Goal: Information Seeking & Learning: Learn about a topic

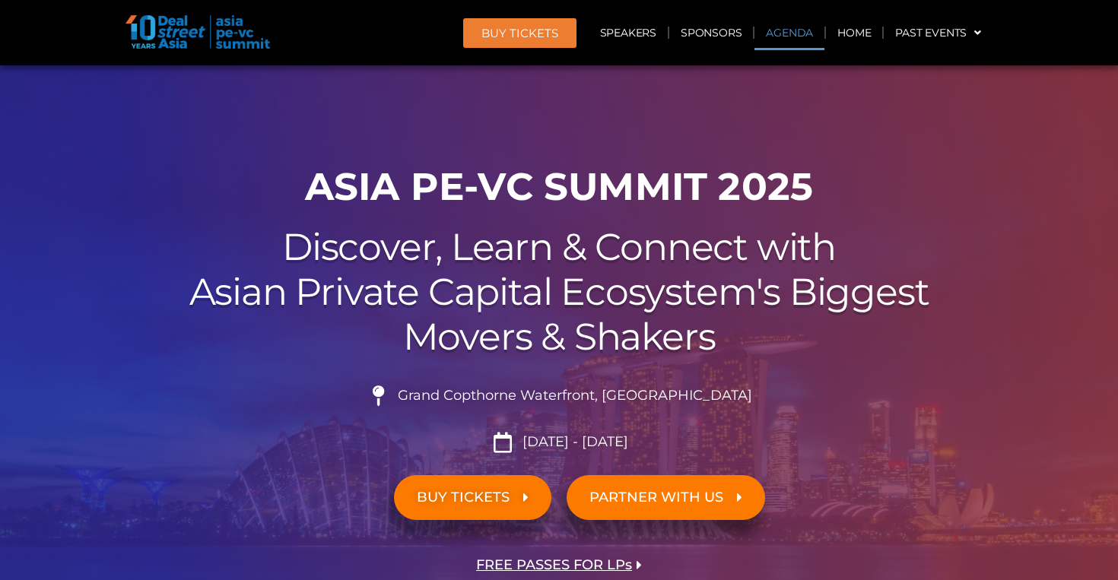
click at [790, 24] on link "Agenda" at bounding box center [789, 32] width 70 height 35
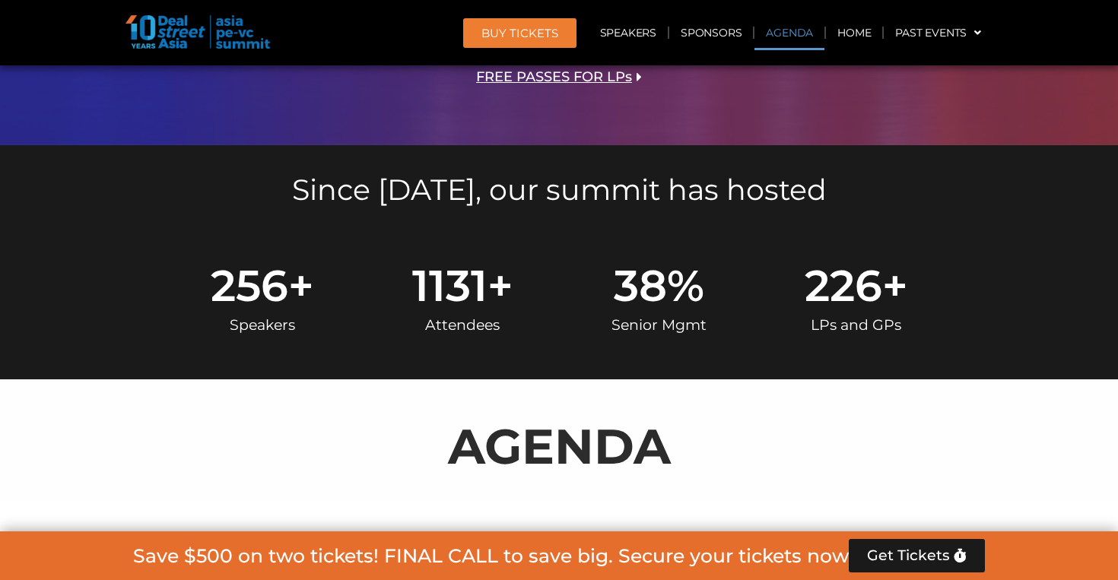
scroll to position [808, 0]
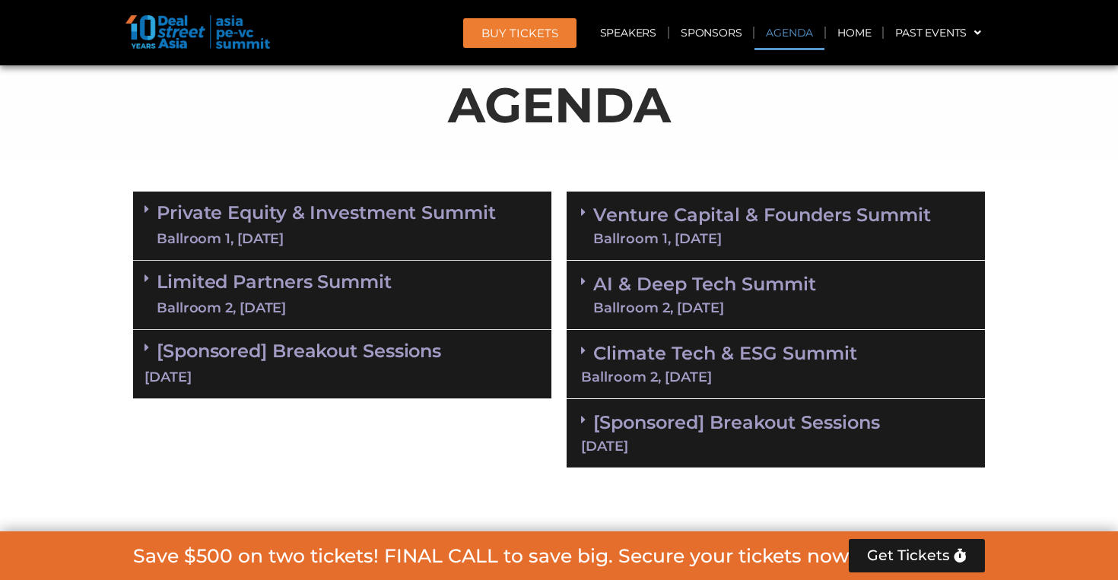
click at [738, 232] on div "Ballroom 1, [DATE]" at bounding box center [762, 239] width 338 height 14
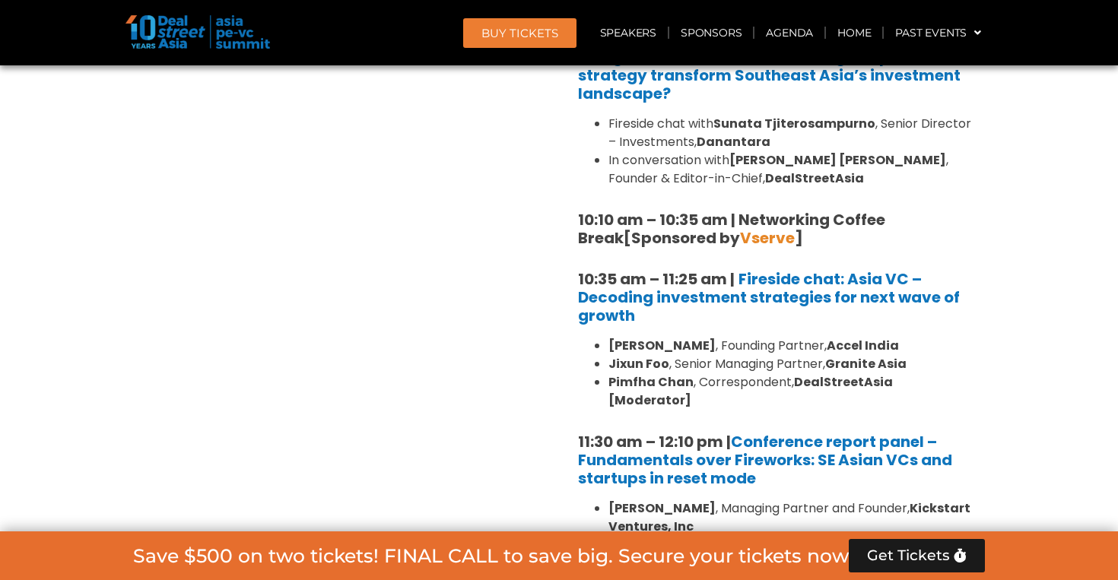
scroll to position [1232, 0]
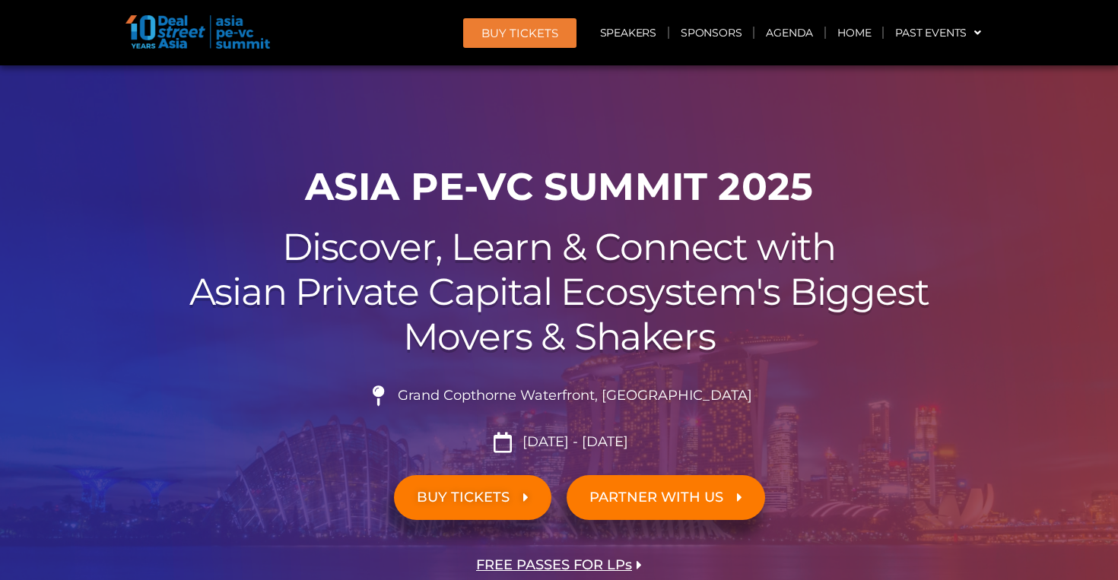
scroll to position [22, 0]
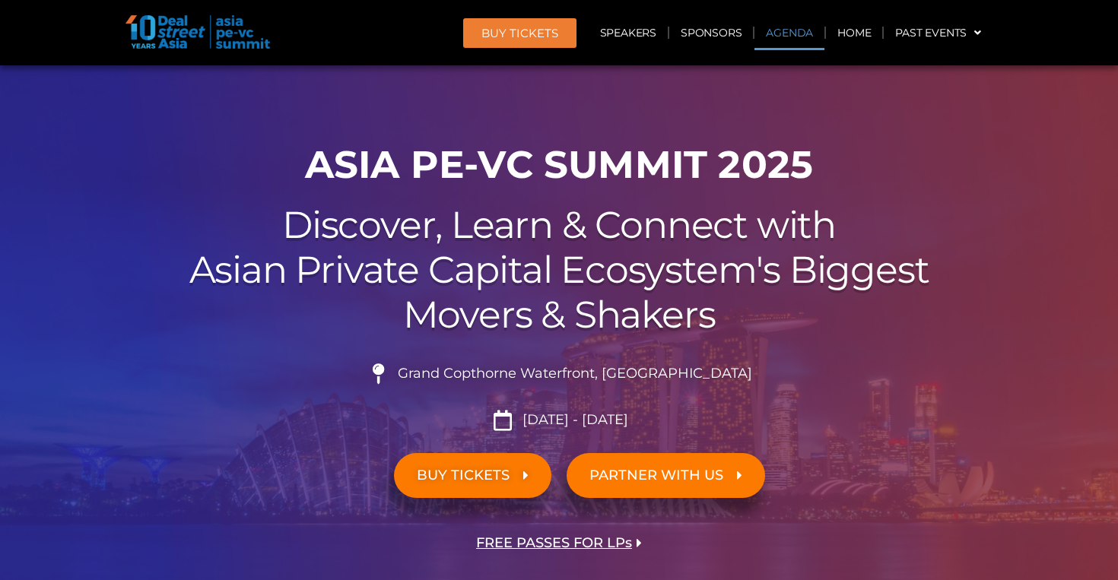
click at [776, 33] on link "Agenda" at bounding box center [789, 32] width 70 height 35
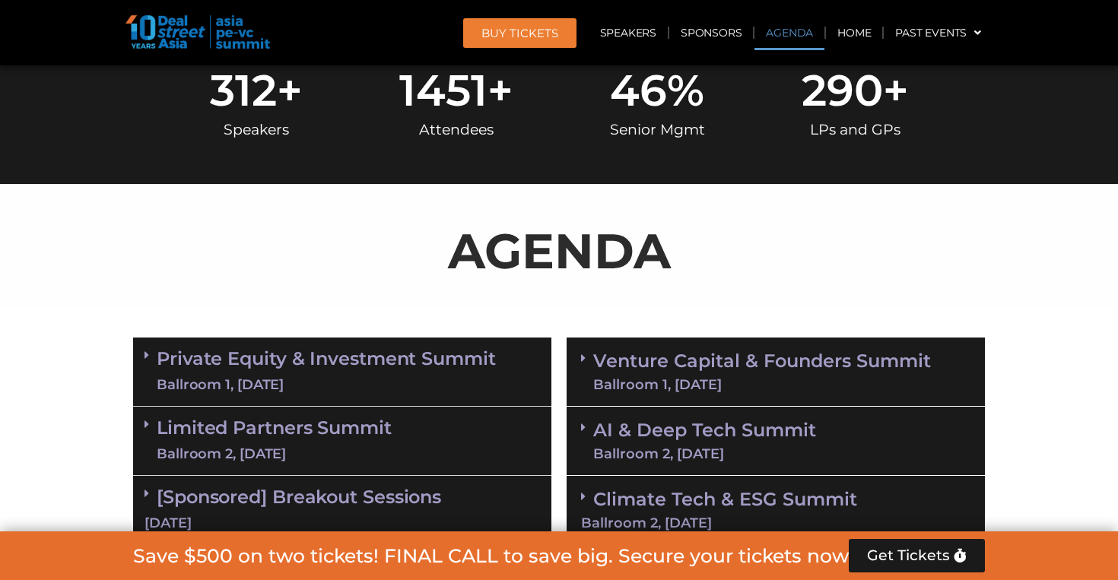
scroll to position [808, 0]
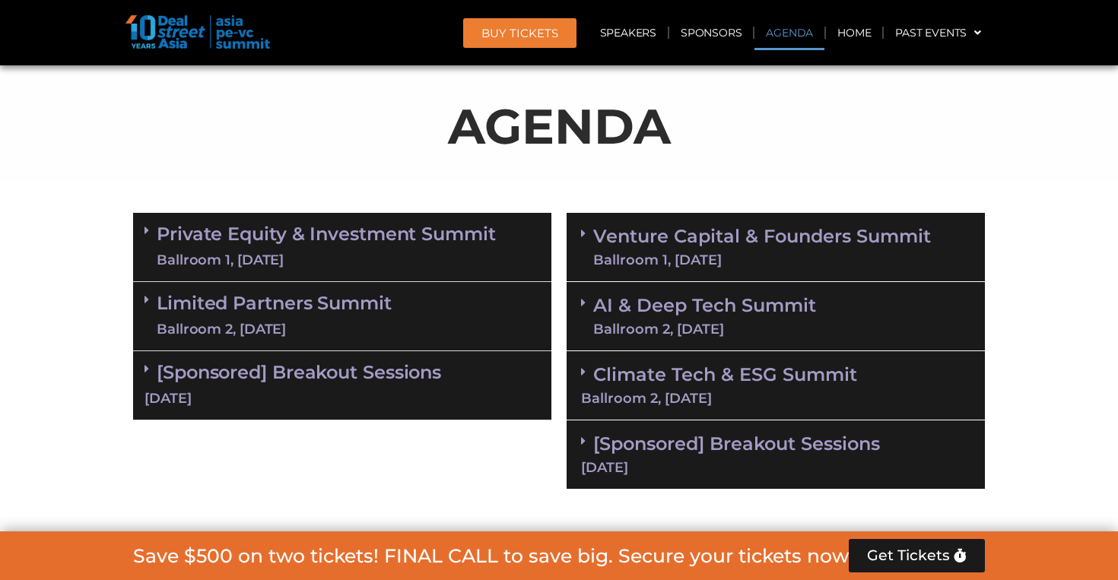
click at [823, 322] on div "AI & Deep Tech Summit Ballroom 2, [DATE]" at bounding box center [775, 316] width 418 height 69
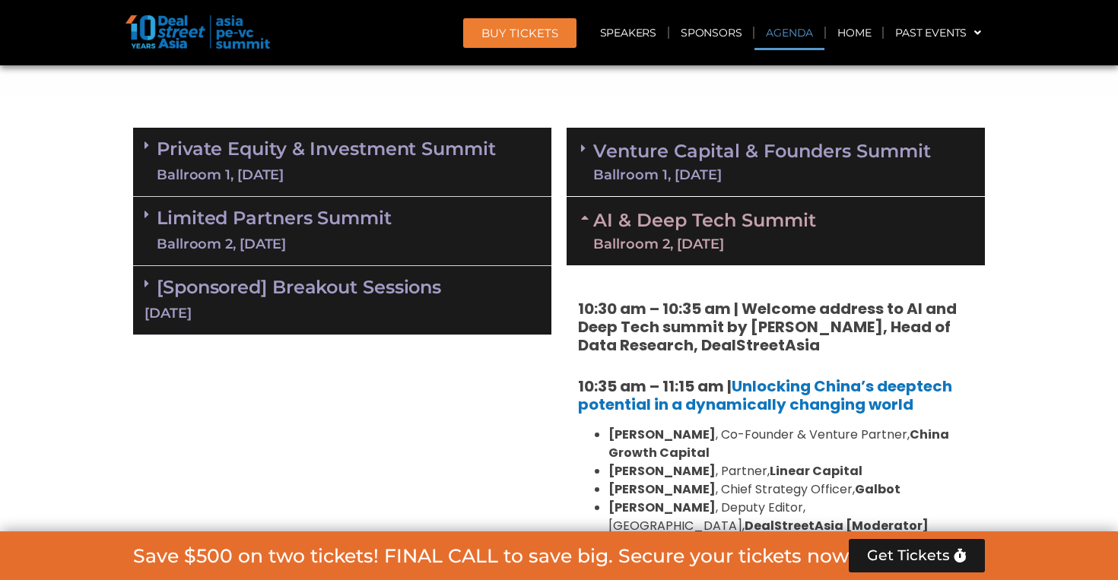
scroll to position [919, 0]
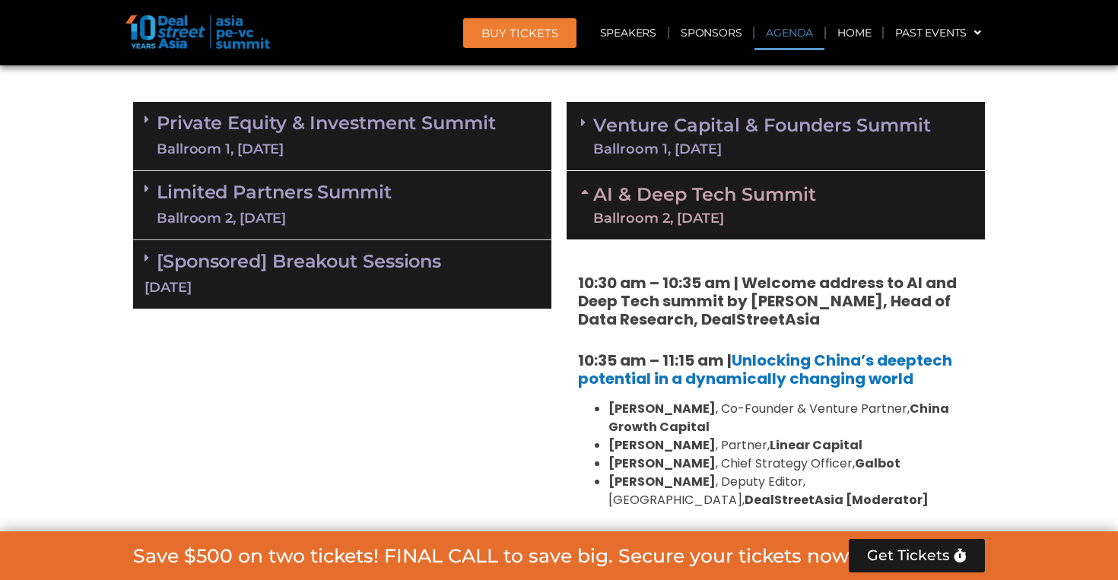
click at [847, 166] on div "Venture Capital & Founders​ Summit Ballroom 1, [DATE]" at bounding box center [775, 136] width 418 height 69
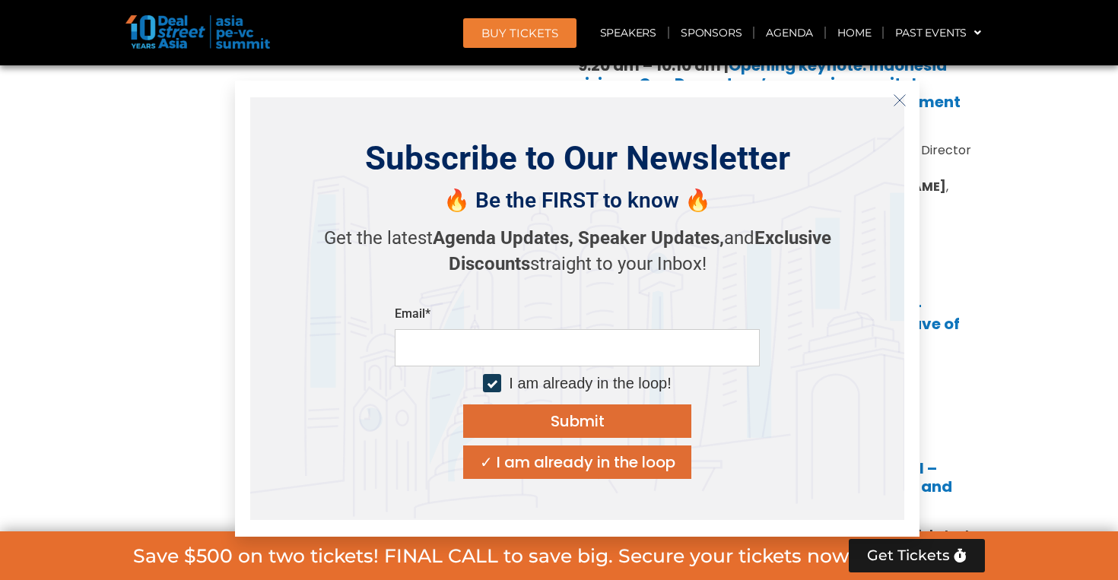
scroll to position [1207, 0]
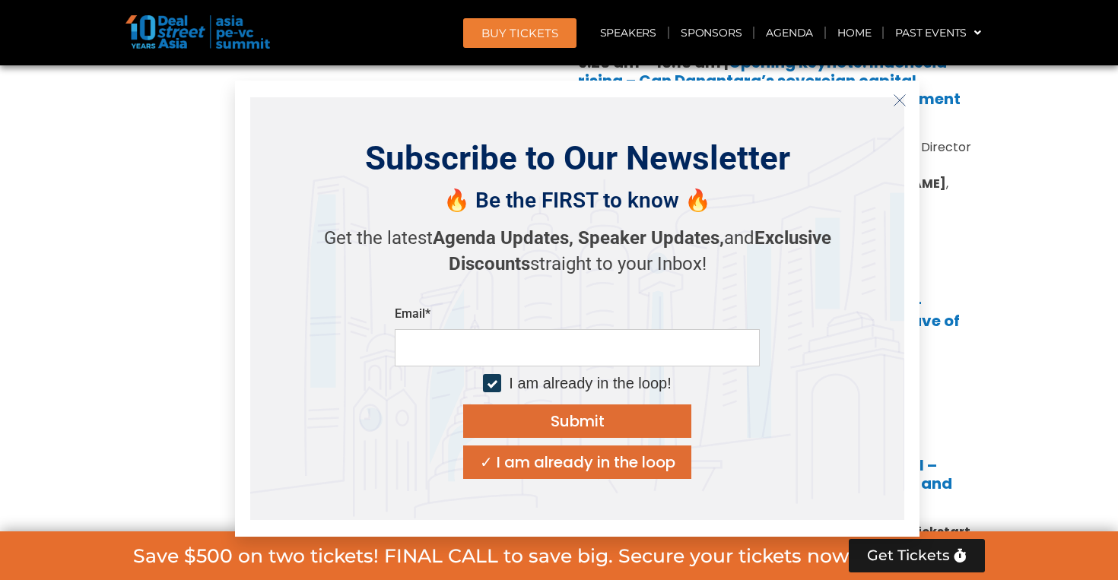
click at [899, 100] on line "Close" at bounding box center [899, 99] width 11 height 11
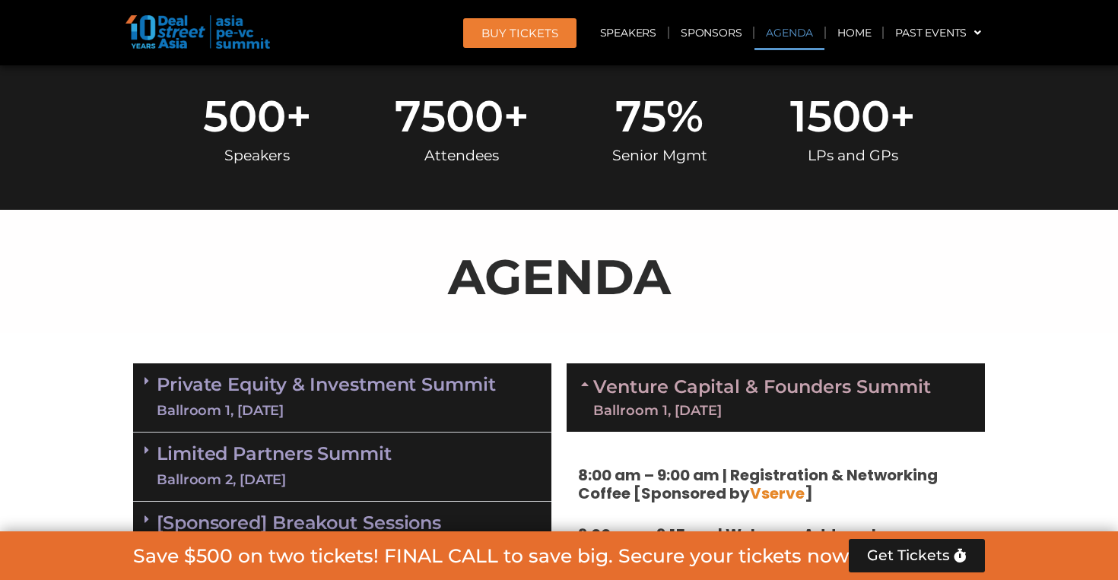
scroll to position [618, 0]
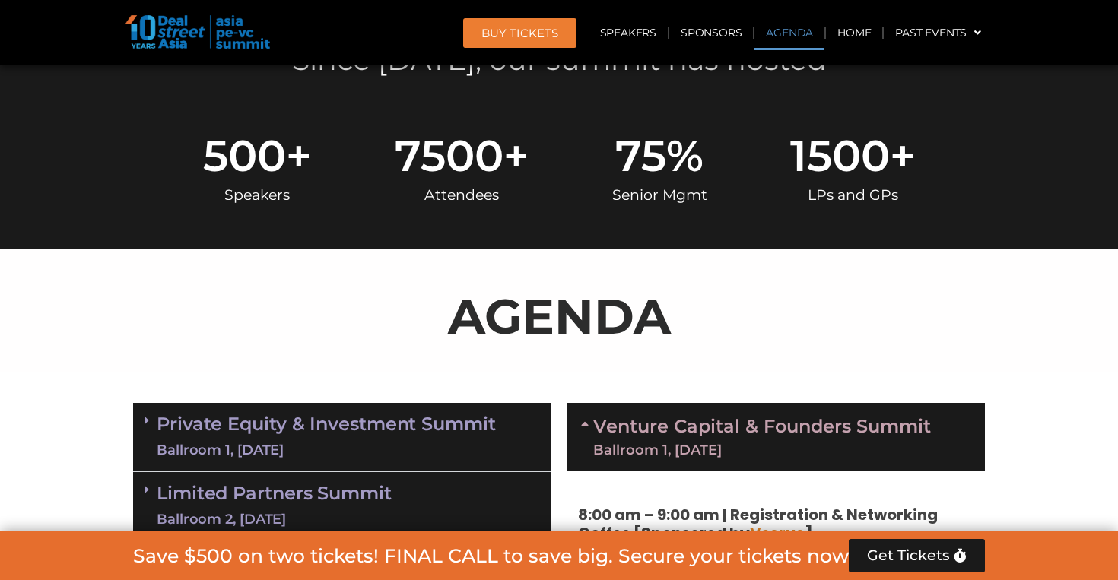
click at [772, 443] on div "Ballroom 1, [DATE]" at bounding box center [762, 450] width 338 height 14
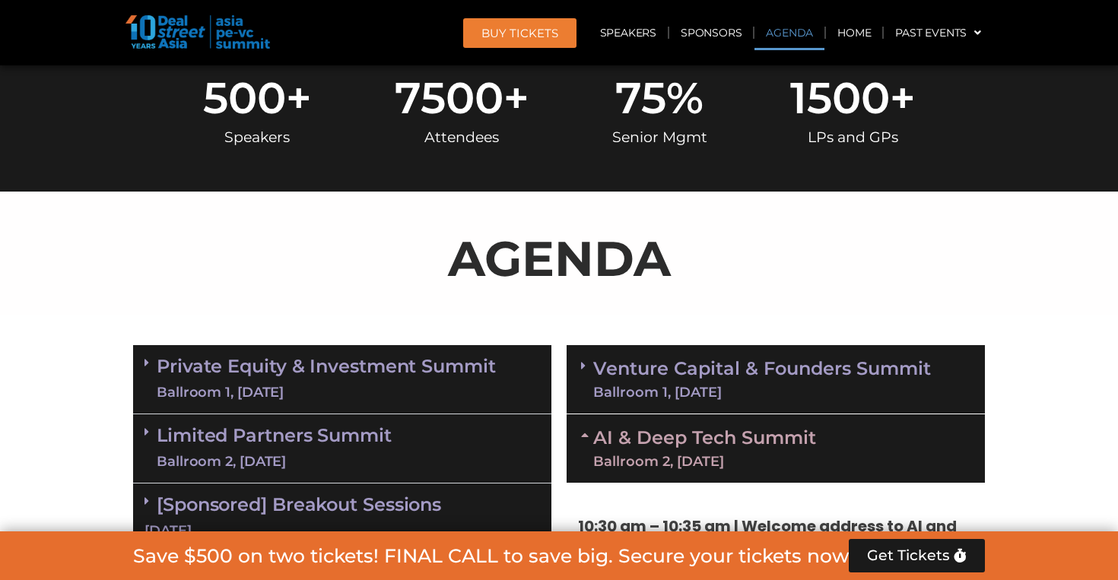
scroll to position [726, 0]
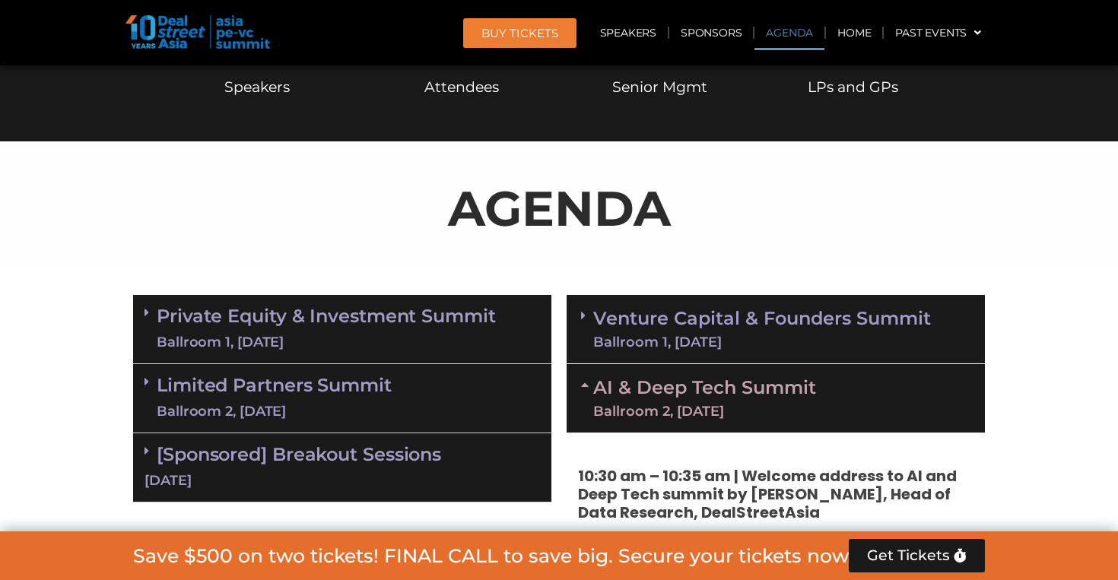
click at [770, 382] on link "AI & Deep Tech Summit Ballroom 2, [DATE]" at bounding box center [704, 399] width 223 height 40
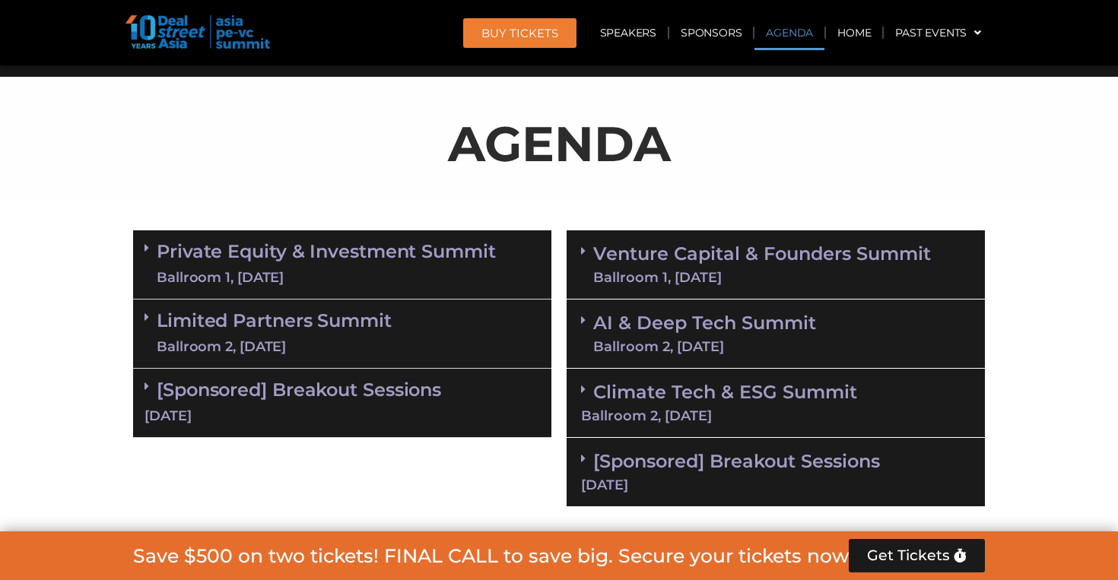
scroll to position [854, 0]
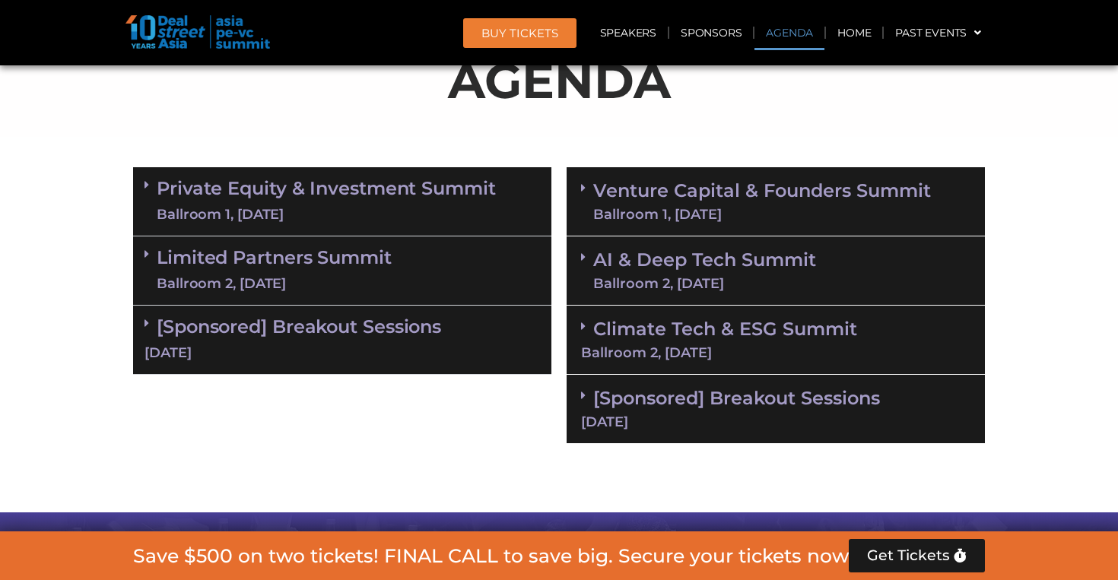
click at [677, 189] on link "Venture Capital & Founders​ Summit Ballroom 1, [DATE]" at bounding box center [762, 202] width 338 height 40
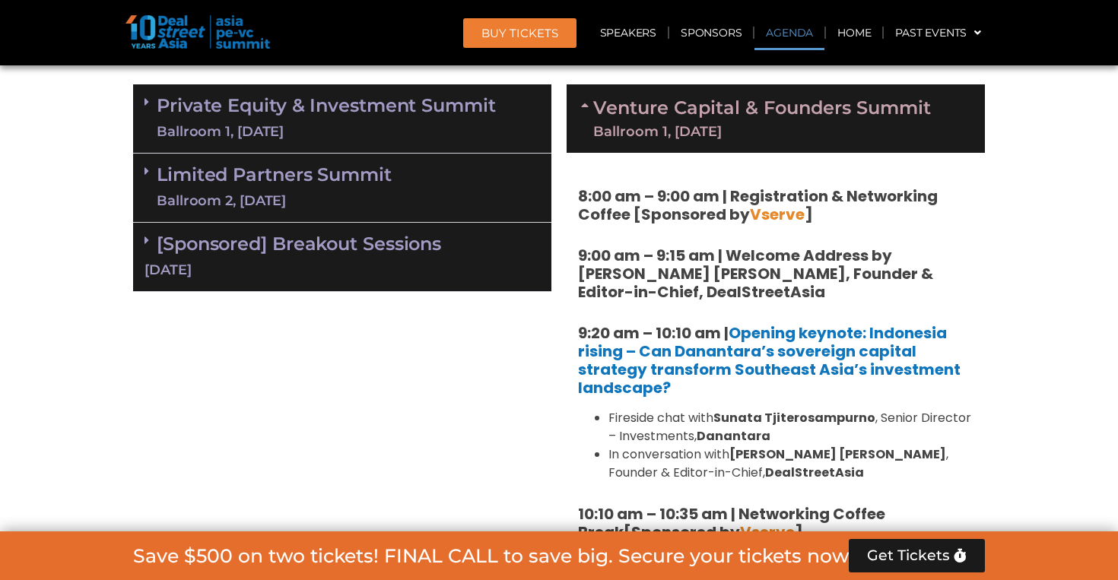
scroll to position [857, 0]
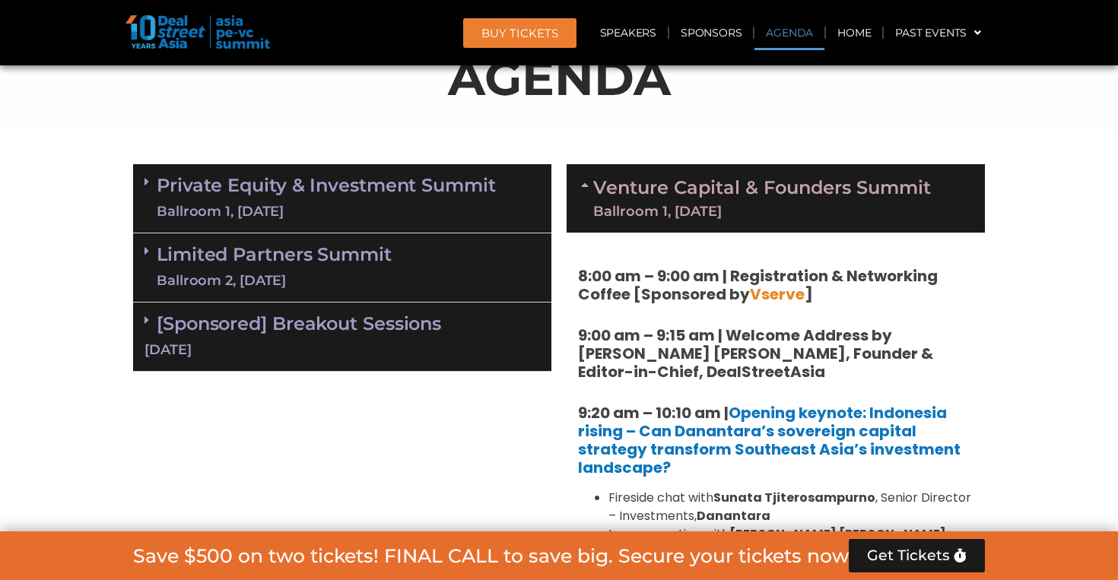
click at [661, 205] on div "Ballroom 1, [DATE]" at bounding box center [762, 212] width 338 height 14
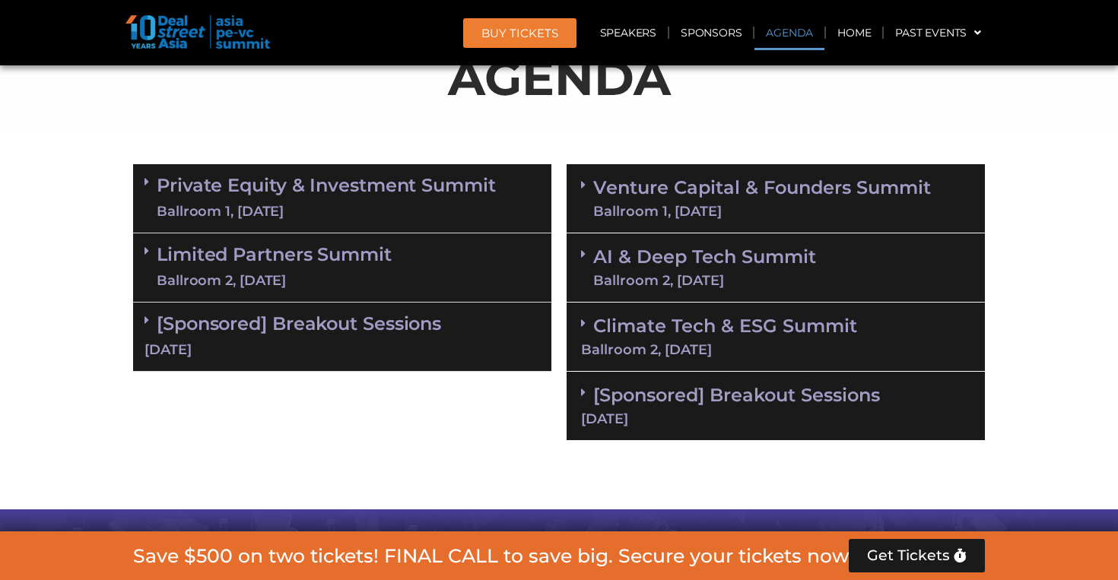
click at [654, 251] on link "AI & Deep Tech Summit Ballroom 2, [DATE]" at bounding box center [704, 268] width 223 height 40
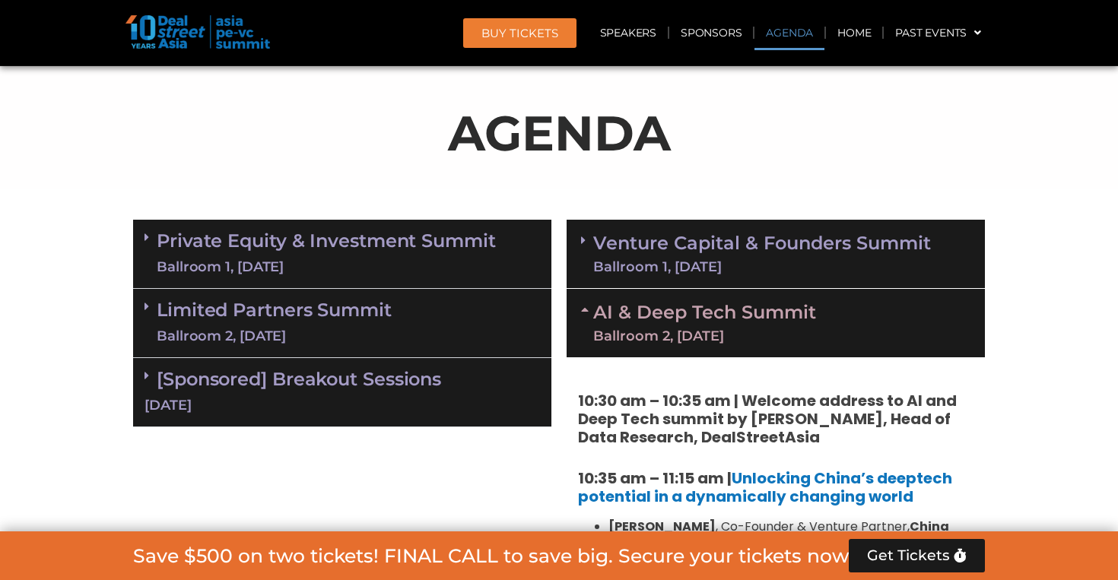
scroll to position [766, 0]
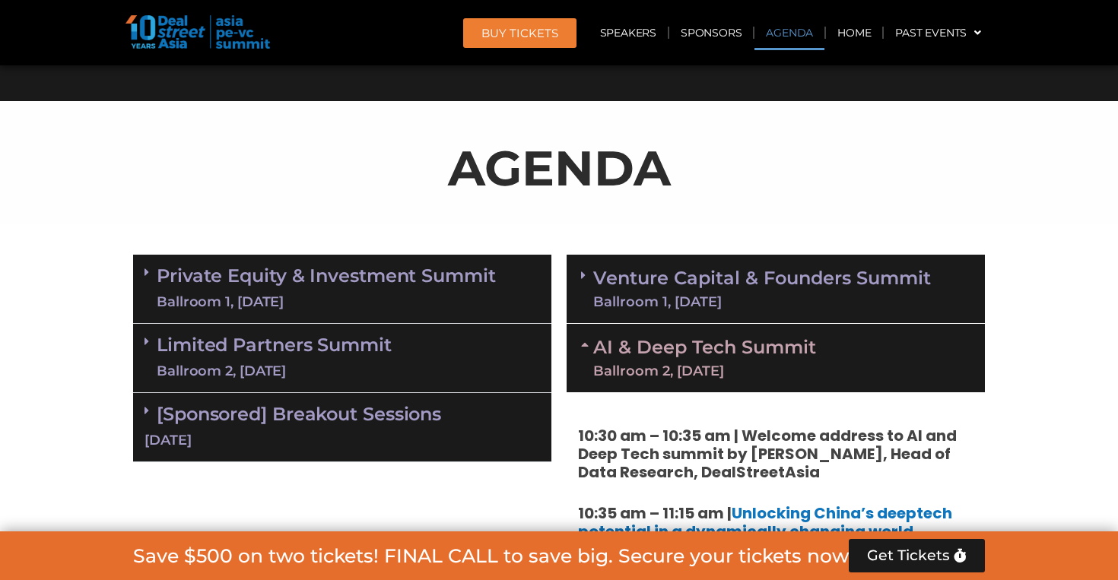
click at [707, 295] on div "Ballroom 1, [DATE]" at bounding box center [762, 302] width 338 height 14
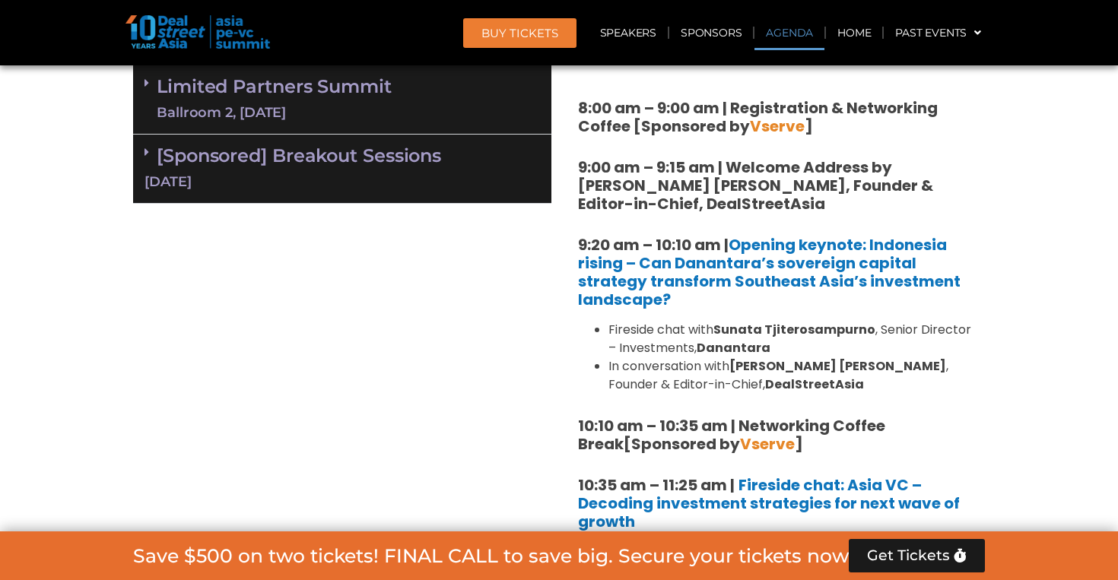
scroll to position [820, 0]
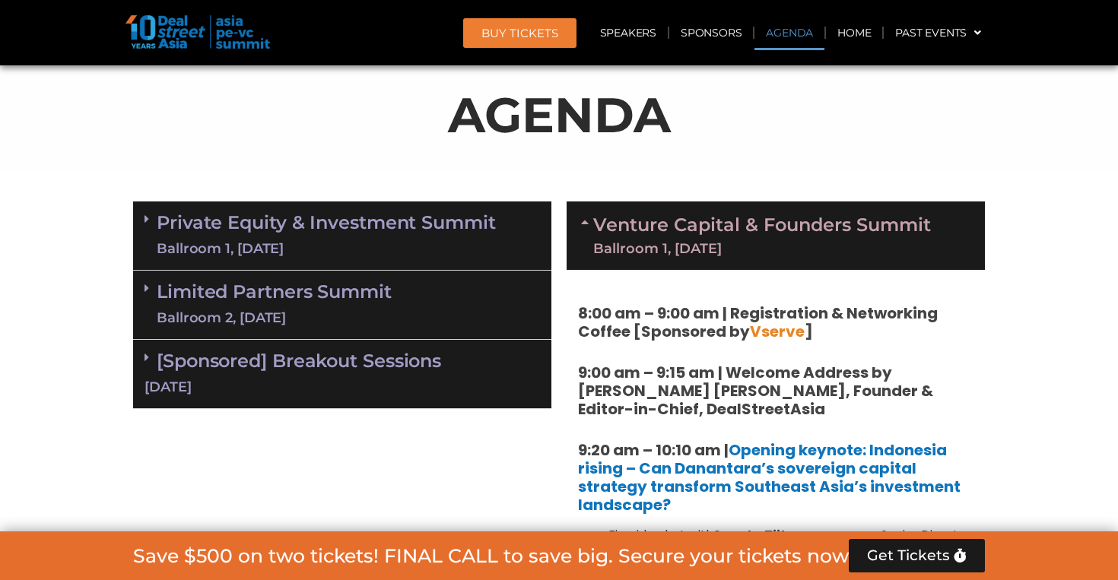
click at [699, 244] on div "Ballroom 1, [DATE]" at bounding box center [762, 249] width 338 height 14
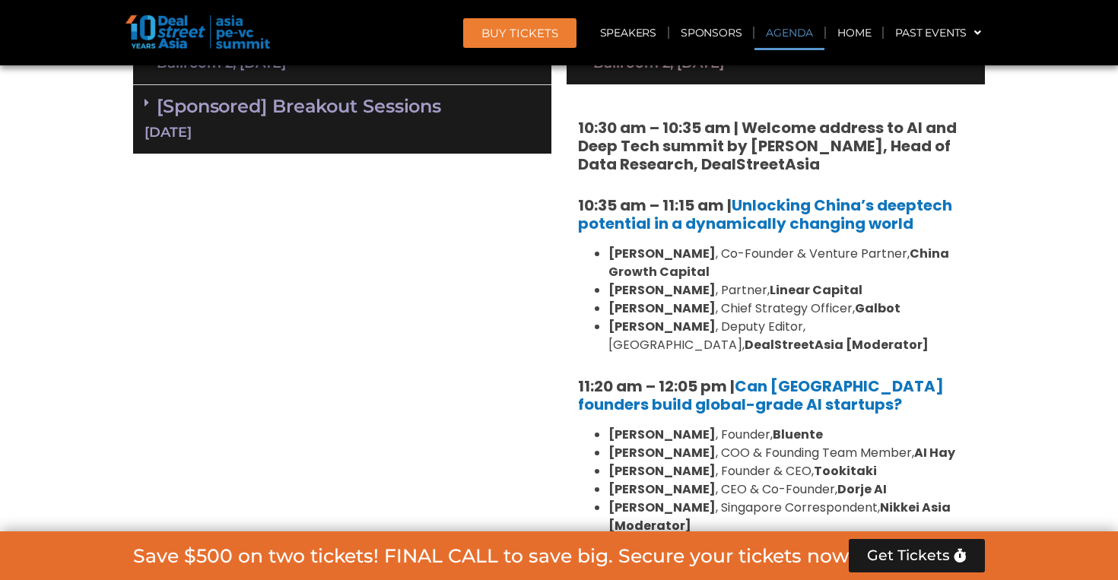
scroll to position [1092, 0]
